Goal: Task Accomplishment & Management: Manage account settings

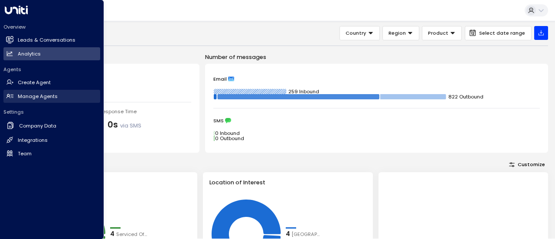
click at [39, 93] on h2 "Manage Agents" at bounding box center [38, 96] width 40 height 7
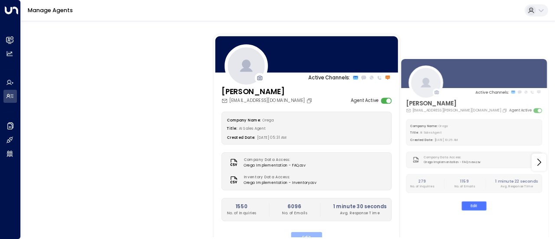
click at [308, 234] on button "Edit" at bounding box center [306, 237] width 31 height 11
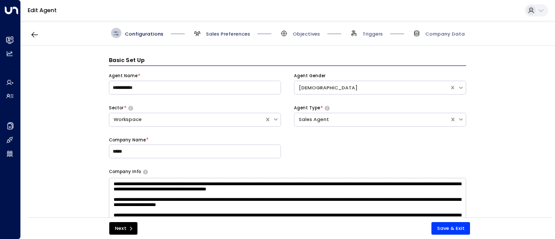
click at [239, 33] on span "Sales Preferences" at bounding box center [228, 33] width 44 height 7
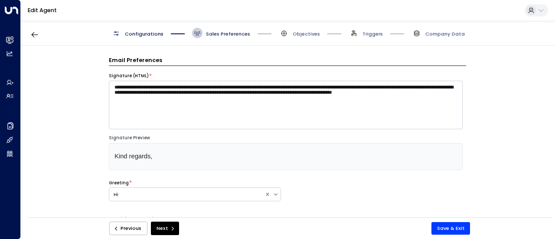
scroll to position [10, 0]
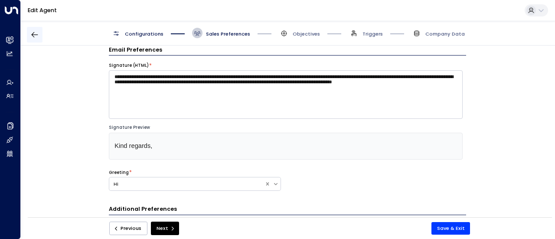
click at [33, 35] on icon "button" at bounding box center [34, 34] width 9 height 9
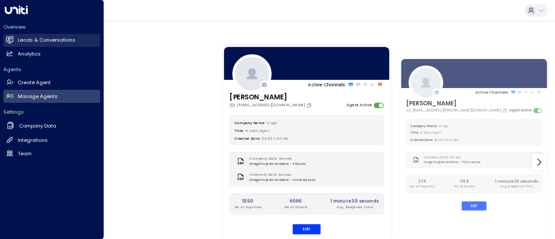
click at [25, 38] on h2 "Leads & Conversations" at bounding box center [47, 39] width 58 height 7
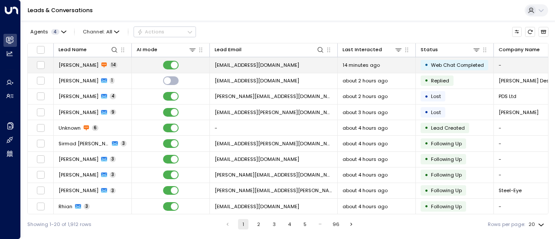
click at [259, 62] on span "[EMAIL_ADDRESS][DOMAIN_NAME]" at bounding box center [257, 65] width 85 height 7
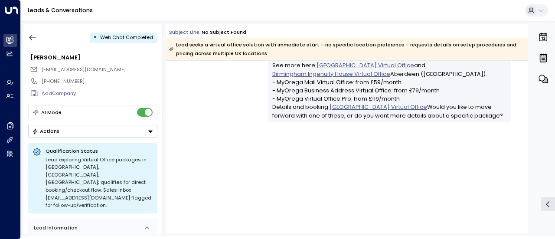
scroll to position [882, 0]
click at [34, 39] on icon "button" at bounding box center [32, 37] width 9 height 9
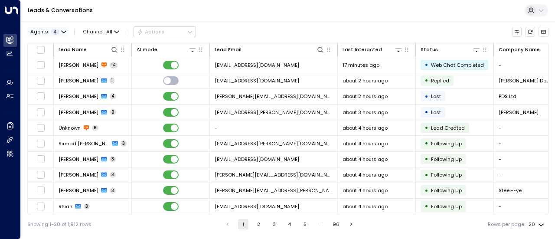
click at [63, 27] on button "Agents 4" at bounding box center [47, 32] width 41 height 10
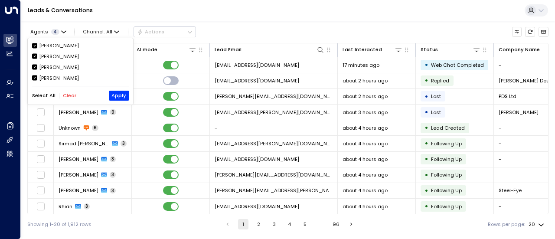
click at [262, 15] on div at bounding box center [277, 119] width 555 height 239
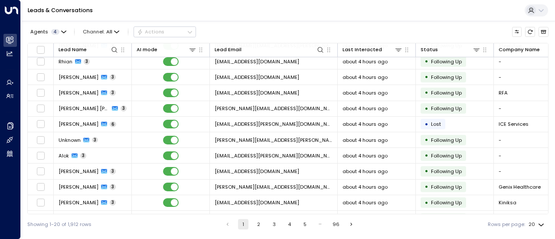
scroll to position [148, 0]
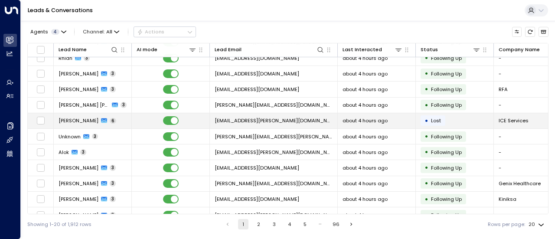
click at [298, 117] on span "[EMAIL_ADDRESS][PERSON_NAME][DOMAIN_NAME]" at bounding box center [274, 120] width 118 height 7
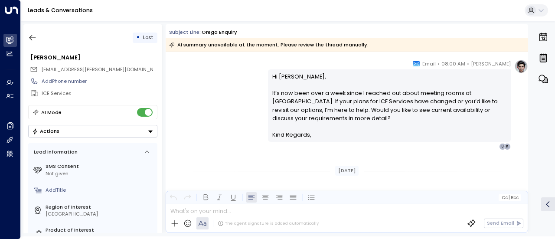
scroll to position [1615, 0]
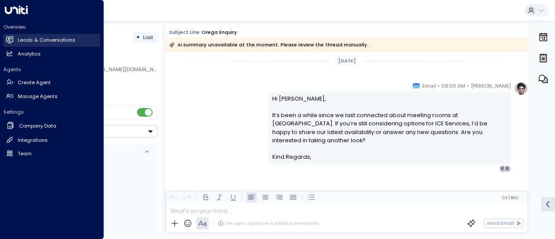
click at [20, 41] on h2 "Leads & Conversations" at bounding box center [47, 39] width 58 height 7
